Goal: Task Accomplishment & Management: Use online tool/utility

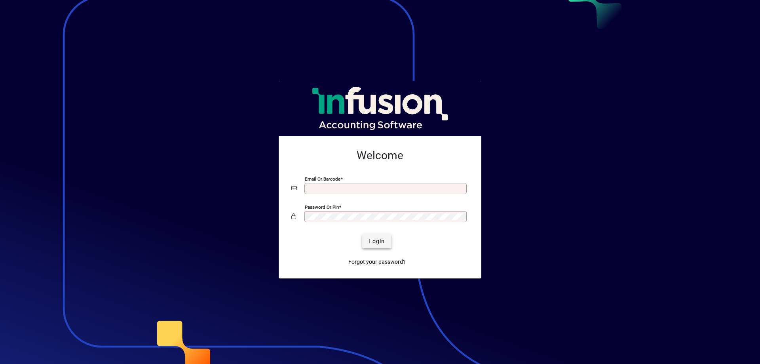
type input "**********"
click at [378, 239] on span "Login" at bounding box center [376, 241] width 16 height 8
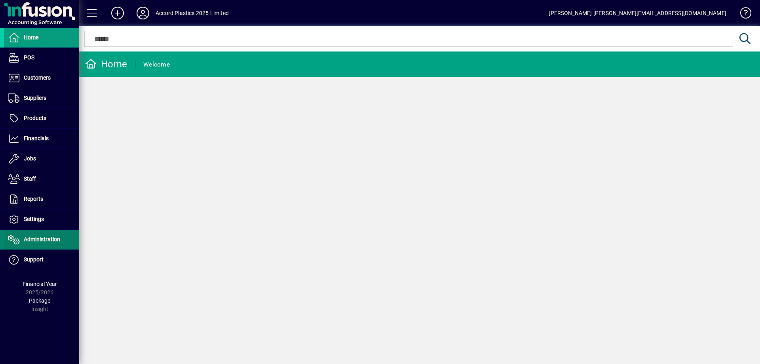
click at [34, 240] on span "Administration" at bounding box center [42, 239] width 36 height 6
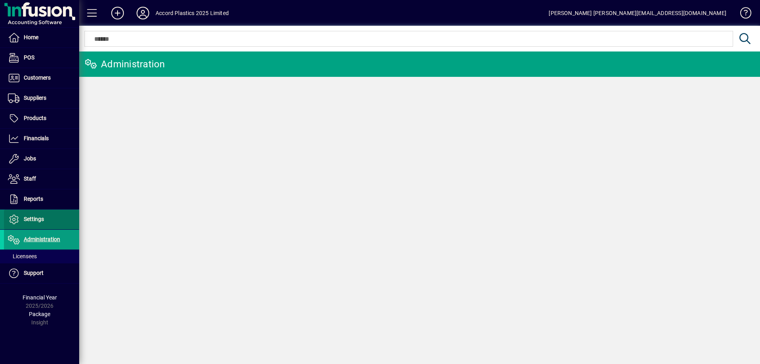
click at [37, 222] on span "Settings" at bounding box center [34, 219] width 20 height 6
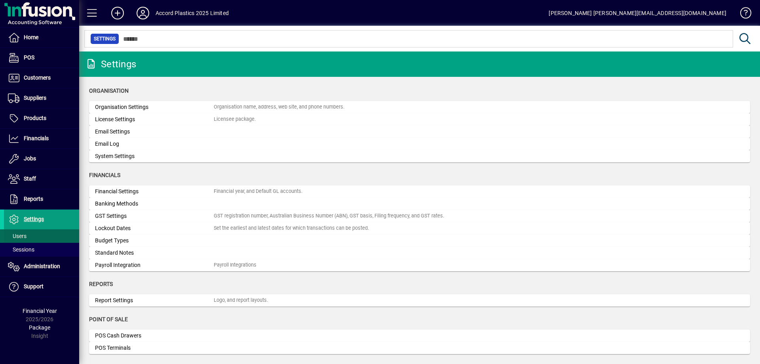
click at [34, 237] on span at bounding box center [41, 235] width 75 height 19
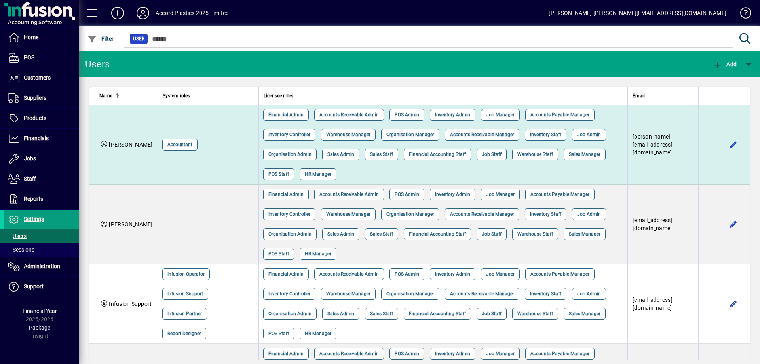
click at [122, 144] on span "[PERSON_NAME]" at bounding box center [131, 144] width 44 height 6
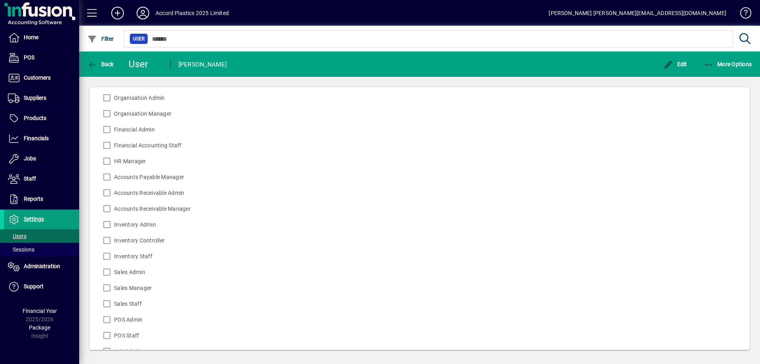
scroll to position [222, 0]
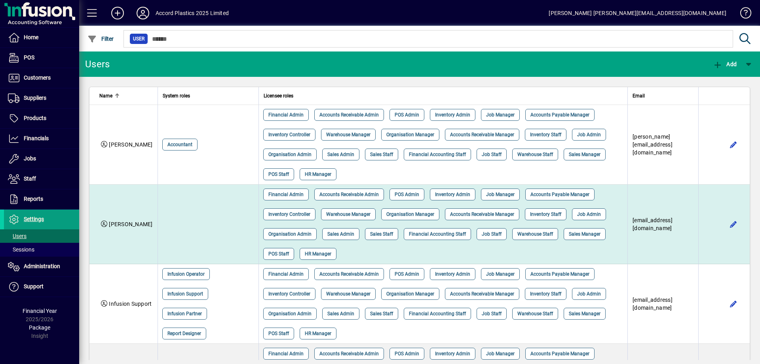
click at [127, 226] on span "[PERSON_NAME]" at bounding box center [131, 224] width 44 height 6
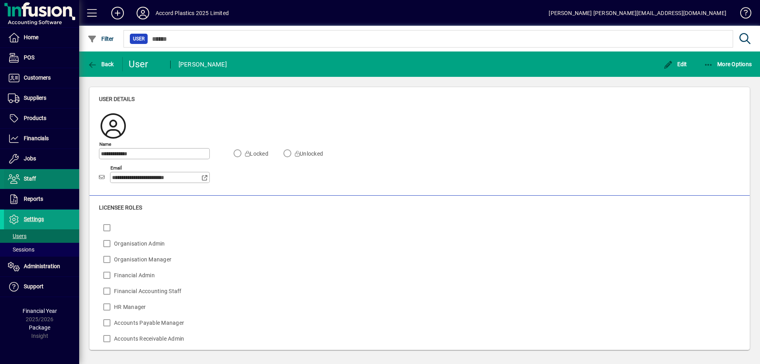
click at [30, 177] on span "Staff" at bounding box center [30, 178] width 12 height 6
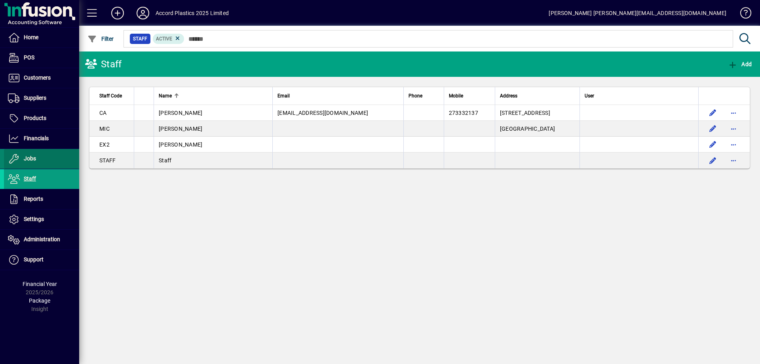
click at [34, 159] on span "Jobs" at bounding box center [30, 158] width 12 height 6
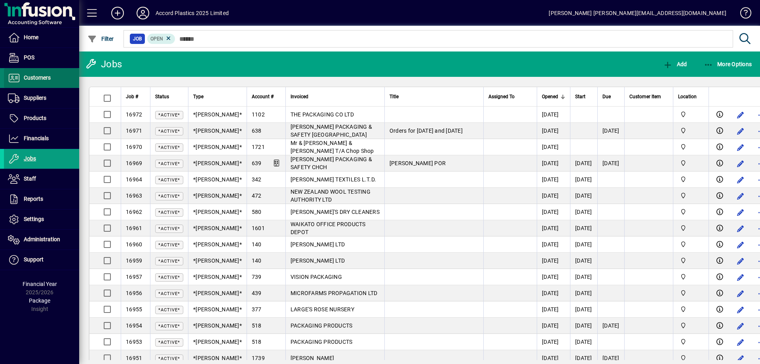
click at [40, 82] on span "Customers" at bounding box center [27, 77] width 47 height 9
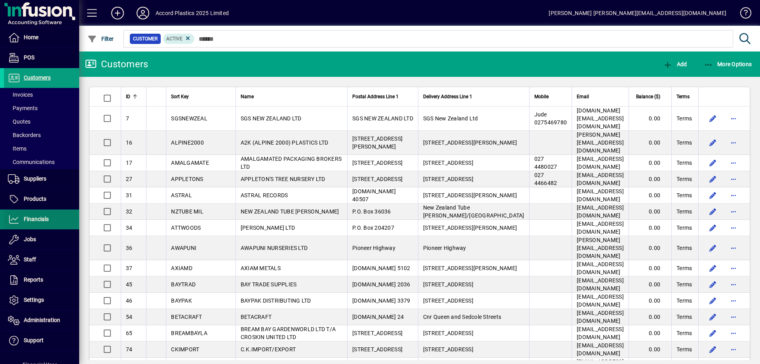
click at [30, 221] on span "Financials" at bounding box center [36, 219] width 25 height 6
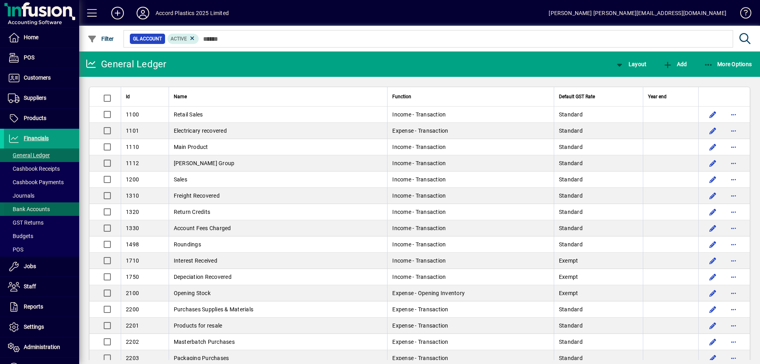
click at [32, 210] on span "Bank Accounts" at bounding box center [29, 209] width 42 height 6
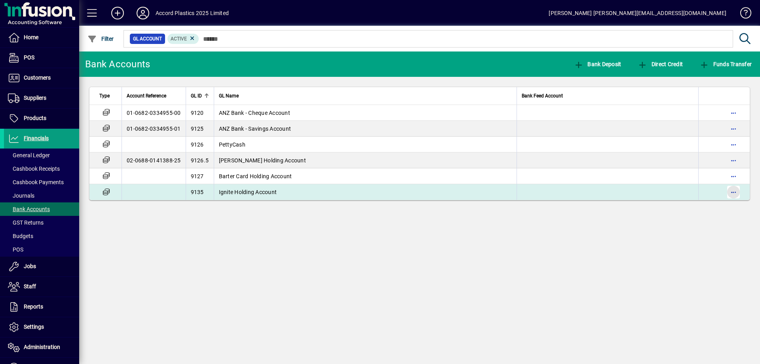
click at [733, 190] on span "button" at bounding box center [733, 191] width 19 height 19
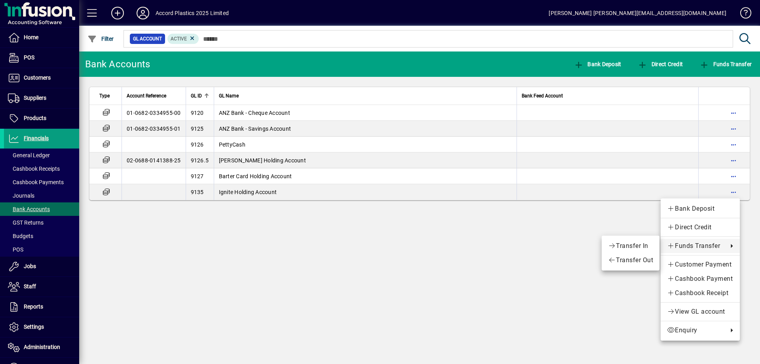
click at [508, 252] on div at bounding box center [380, 182] width 760 height 364
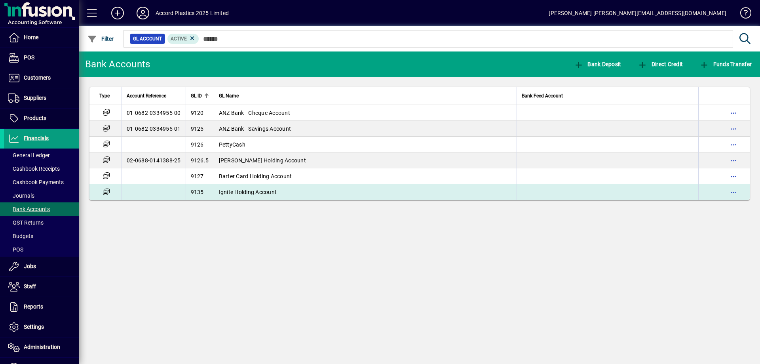
click at [743, 194] on td at bounding box center [723, 192] width 51 height 16
click at [730, 191] on span "button" at bounding box center [733, 191] width 19 height 19
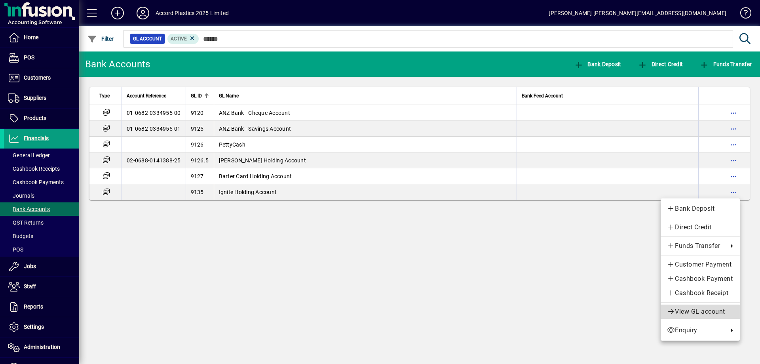
click at [692, 311] on span "View GL account" at bounding box center [700, 311] width 66 height 9
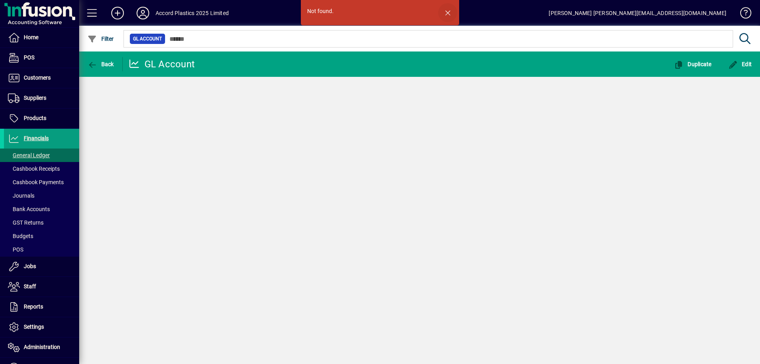
click at [447, 14] on span "button" at bounding box center [447, 12] width 19 height 19
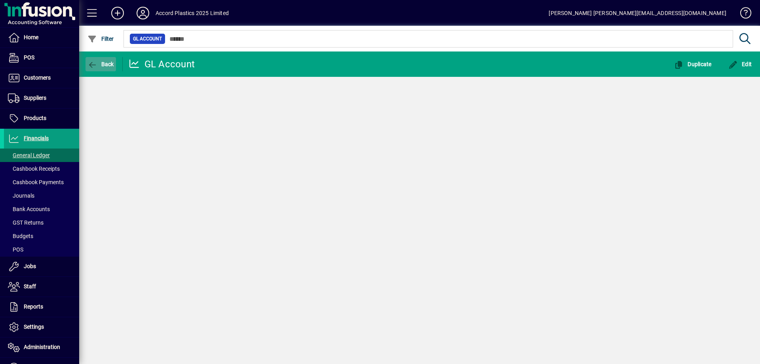
click at [110, 63] on span "Back" at bounding box center [100, 64] width 27 height 6
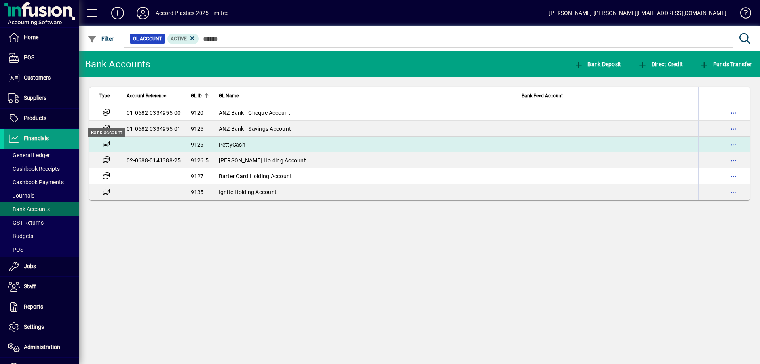
click at [105, 143] on icon at bounding box center [106, 144] width 8 height 7
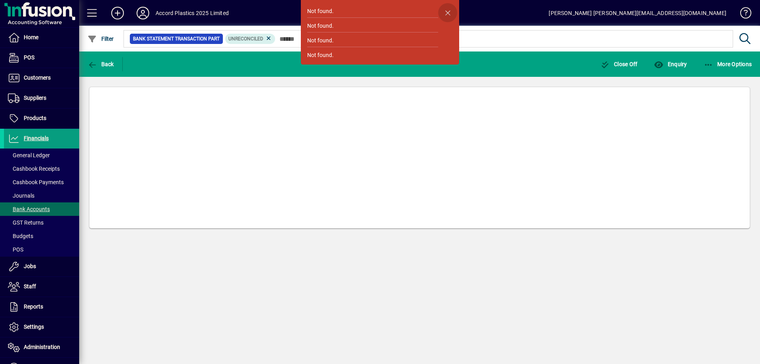
click at [453, 12] on span "button" at bounding box center [447, 12] width 19 height 19
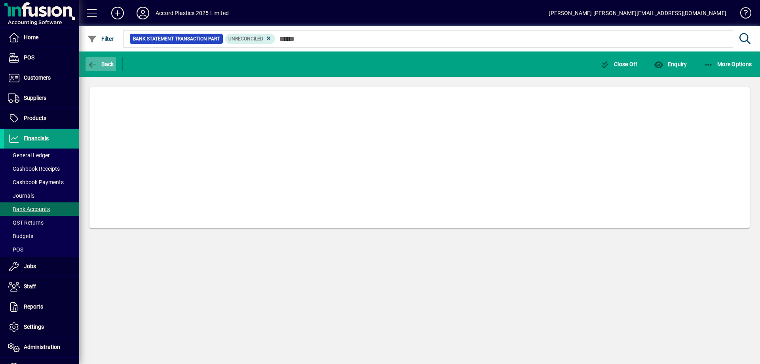
click at [101, 64] on span "Back" at bounding box center [100, 64] width 27 height 6
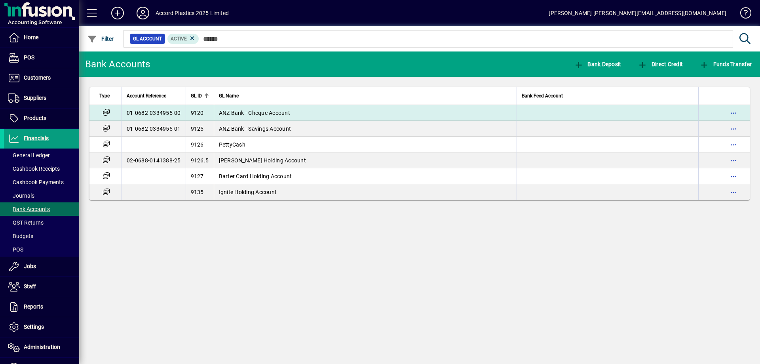
click at [298, 110] on td "ANZ Bank - Cheque Account" at bounding box center [365, 113] width 303 height 16
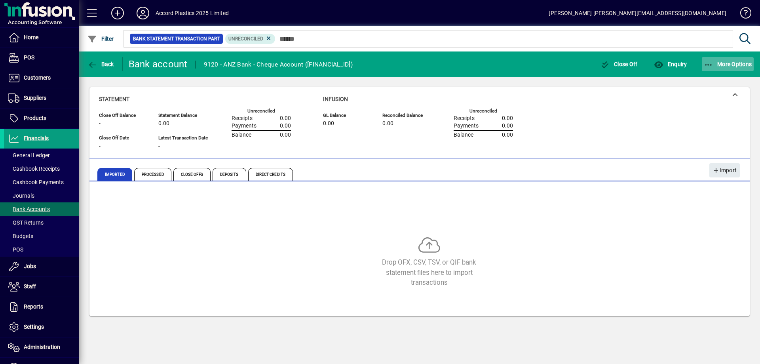
click at [728, 69] on span "button" at bounding box center [727, 64] width 52 height 19
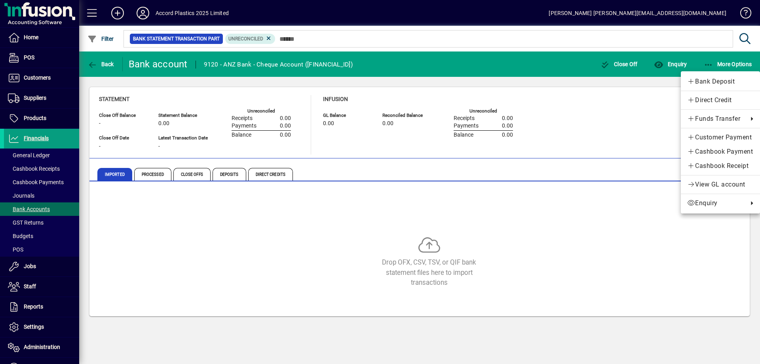
click at [627, 94] on div at bounding box center [380, 182] width 760 height 364
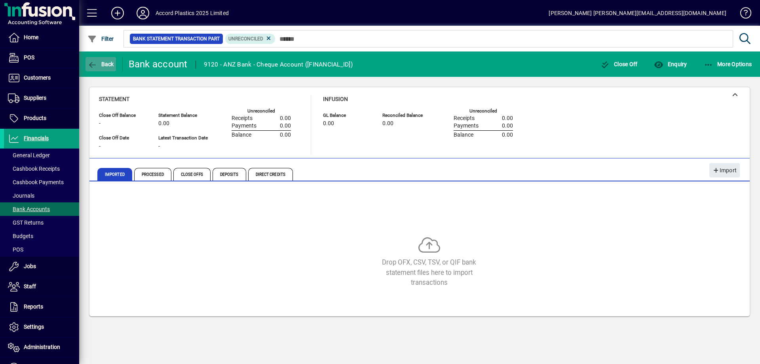
click at [98, 64] on span "Back" at bounding box center [100, 64] width 27 height 6
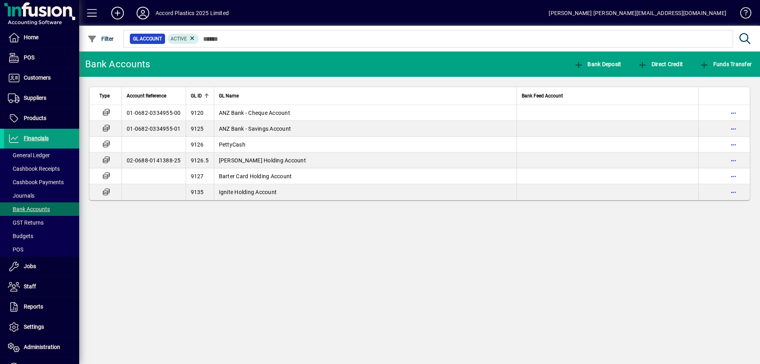
click at [745, 11] on span at bounding box center [741, 14] width 19 height 19
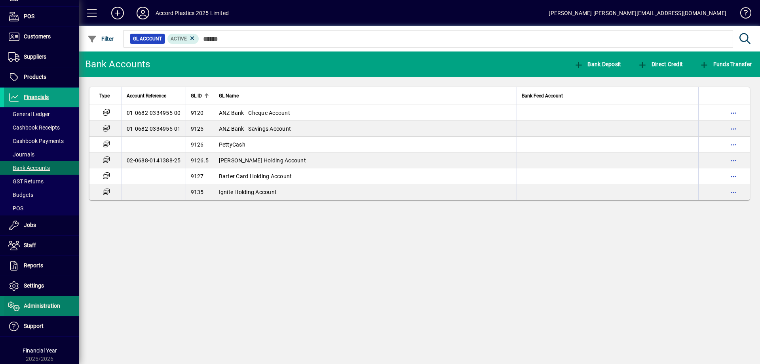
scroll to position [57, 0]
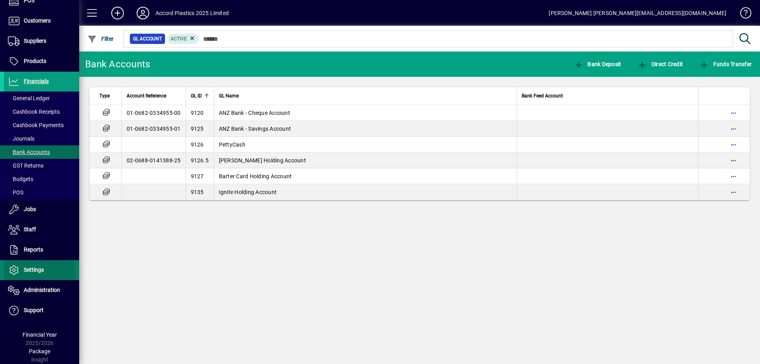
click at [38, 272] on span "Settings" at bounding box center [34, 269] width 20 height 6
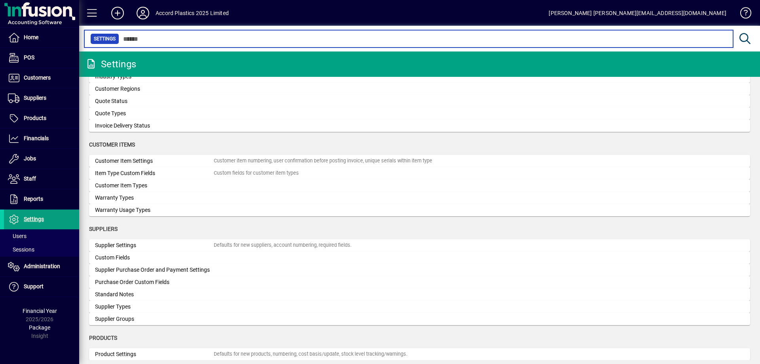
scroll to position [633, 0]
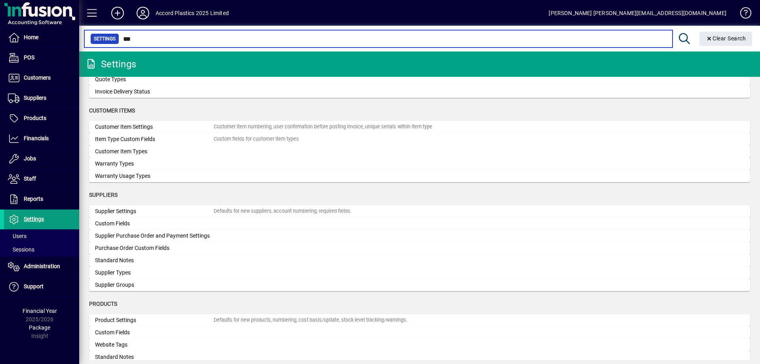
scroll to position [299, 0]
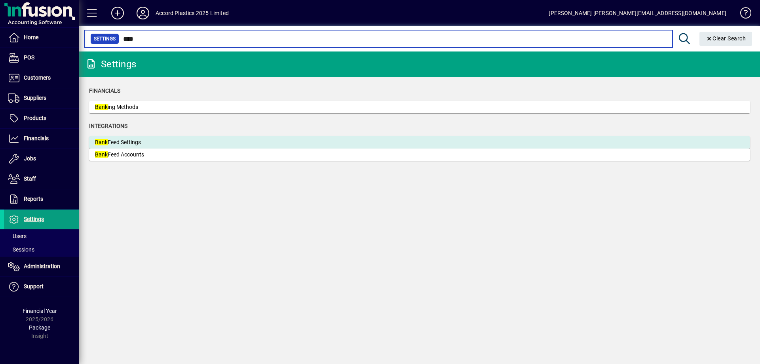
type input "****"
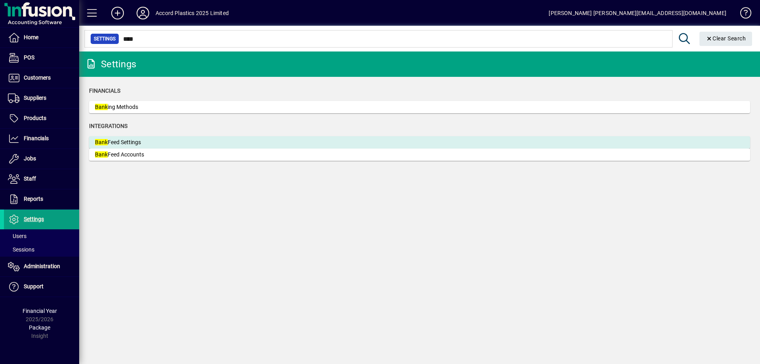
click at [133, 142] on div "Bank Feed Settings" at bounding box center [154, 142] width 119 height 8
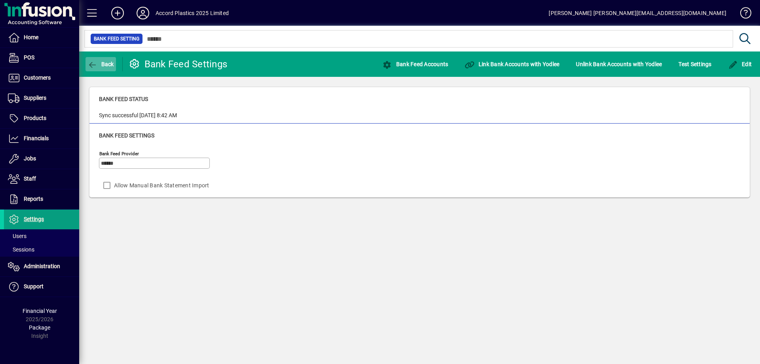
click at [107, 64] on span "Back" at bounding box center [100, 64] width 27 height 6
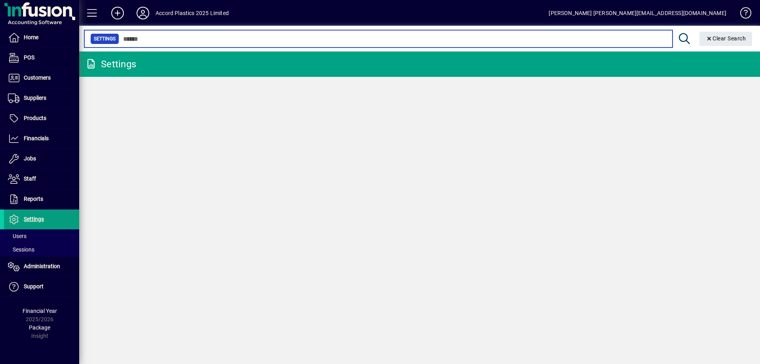
type input "****"
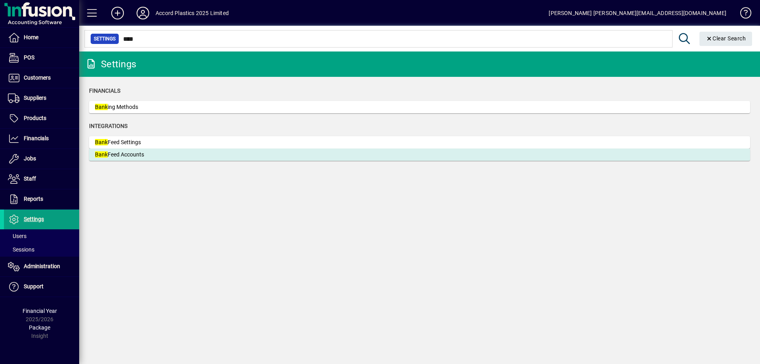
click at [136, 155] on div "Bank Feed Accounts" at bounding box center [154, 154] width 119 height 8
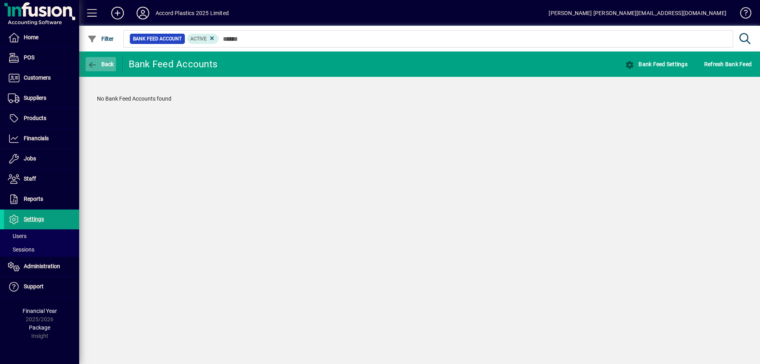
click at [100, 66] on span "Back" at bounding box center [100, 64] width 27 height 6
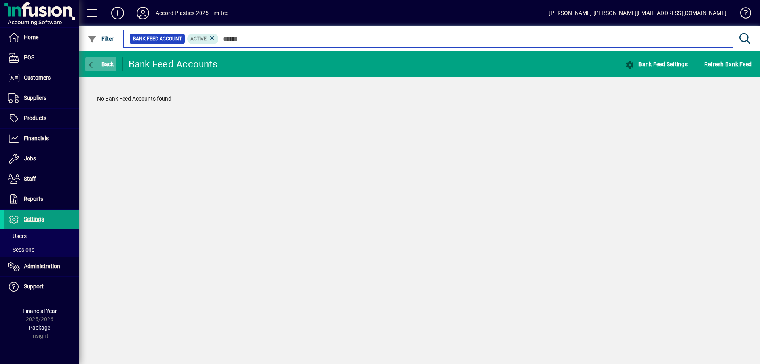
type input "****"
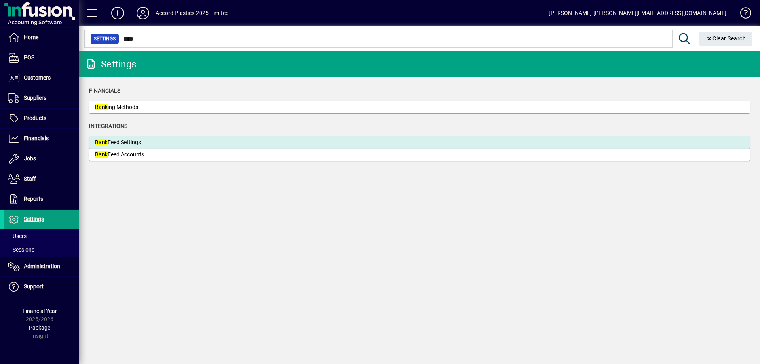
click at [124, 142] on div "Bank Feed Settings" at bounding box center [154, 142] width 119 height 8
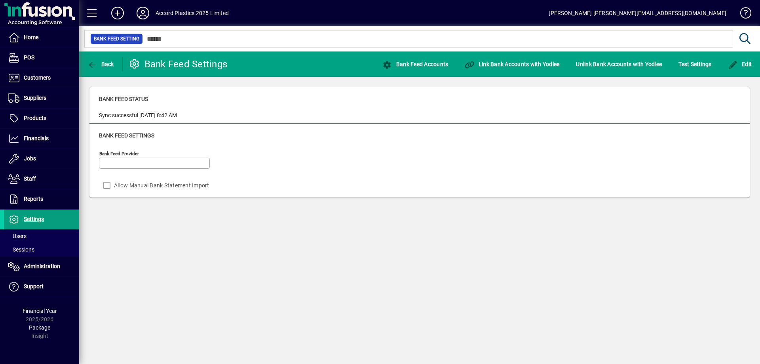
type input "******"
click at [491, 65] on span "Link Bank Accounts with Yodlee" at bounding box center [512, 64] width 95 height 6
type input "******"
click at [432, 67] on span "button" at bounding box center [415, 64] width 70 height 19
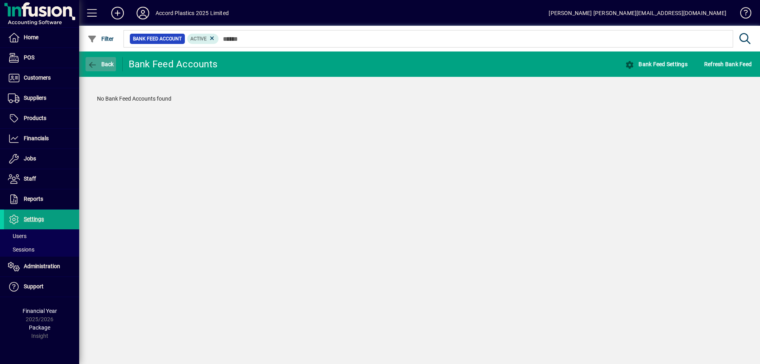
click at [95, 68] on icon "button" at bounding box center [92, 65] width 10 height 8
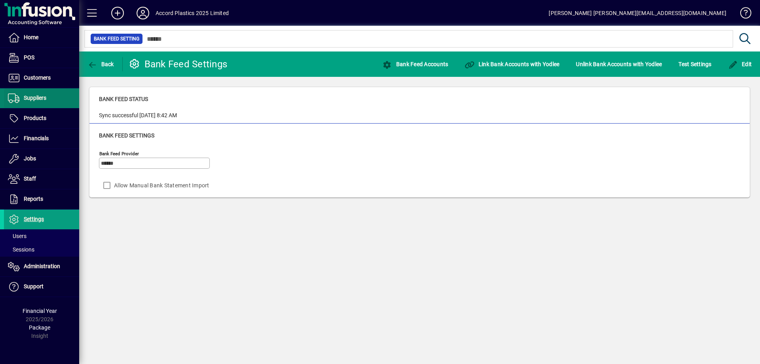
click at [41, 102] on span "Suppliers" at bounding box center [25, 97] width 42 height 9
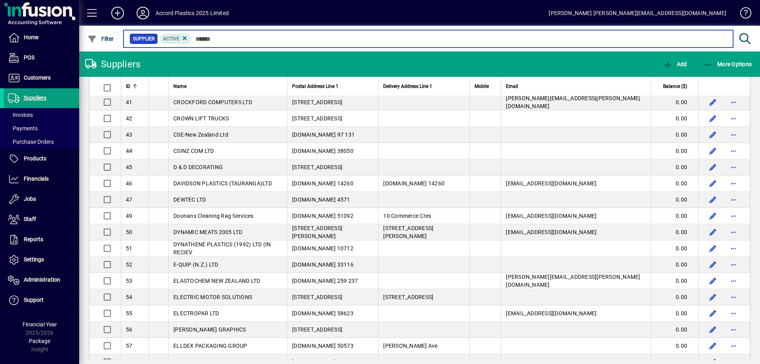
scroll to position [610, 0]
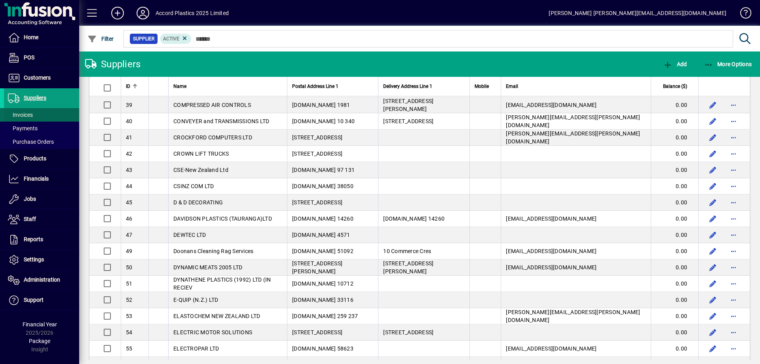
click at [47, 112] on span at bounding box center [41, 114] width 75 height 19
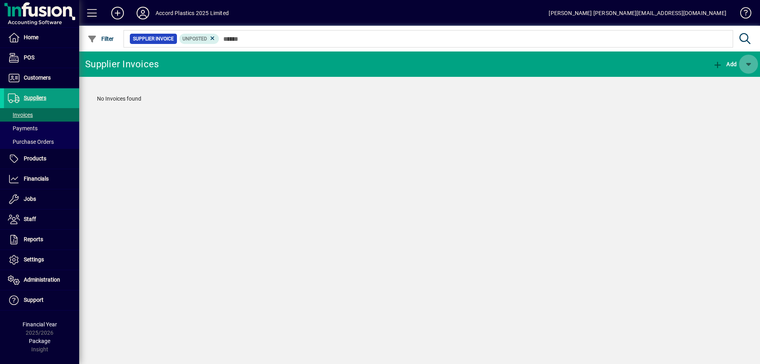
click at [745, 65] on span "button" at bounding box center [748, 64] width 19 height 19
click at [606, 68] on div at bounding box center [380, 182] width 760 height 364
click at [719, 62] on icon "button" at bounding box center [718, 65] width 10 height 8
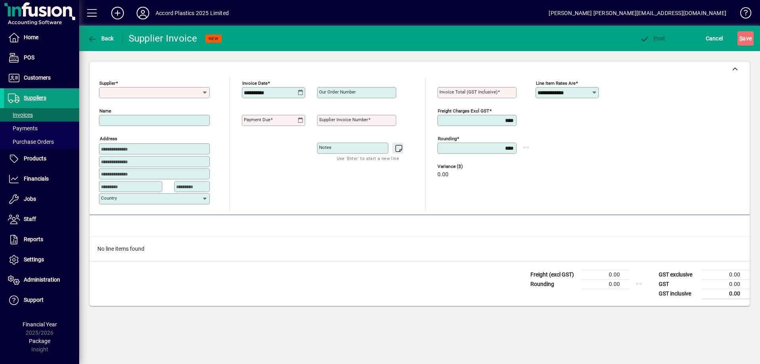
click at [135, 94] on input "Supplier" at bounding box center [151, 92] width 101 height 6
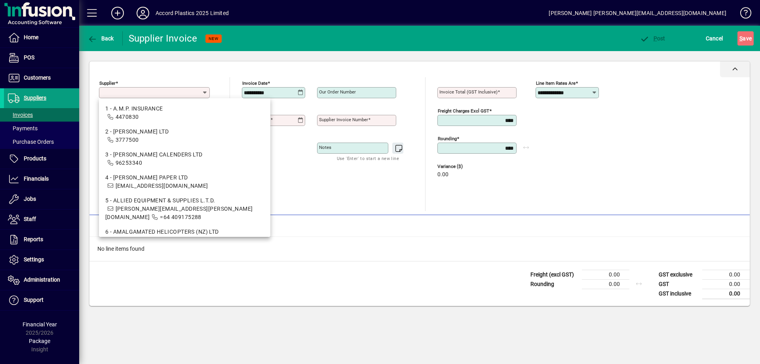
click at [174, 68] on div at bounding box center [419, 69] width 660 height 16
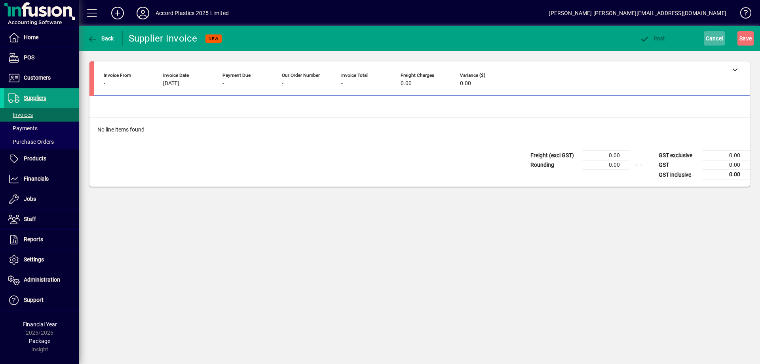
click at [715, 38] on span "Cancel" at bounding box center [713, 38] width 17 height 13
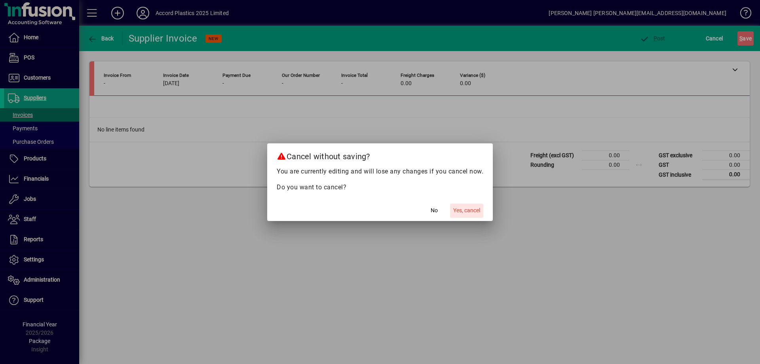
click at [466, 210] on span "Yes, cancel" at bounding box center [466, 210] width 27 height 8
